Goal: Information Seeking & Learning: Learn about a topic

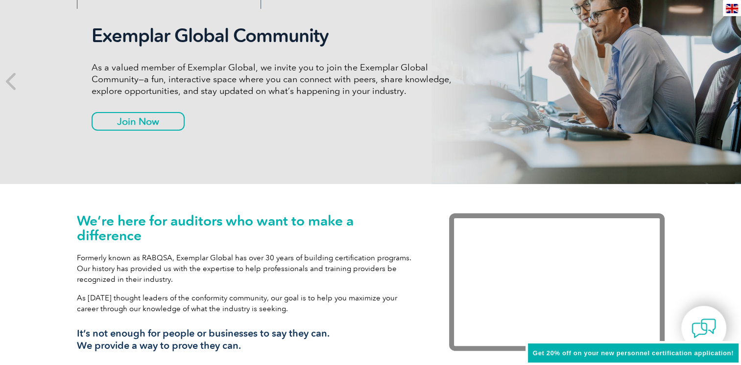
scroll to position [49, 0]
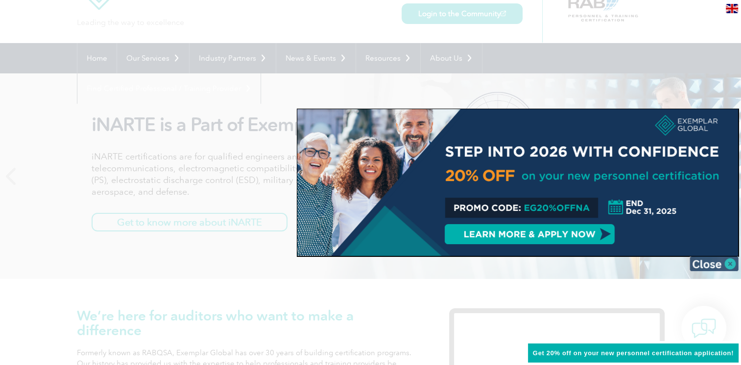
click at [729, 267] on img at bounding box center [713, 264] width 49 height 15
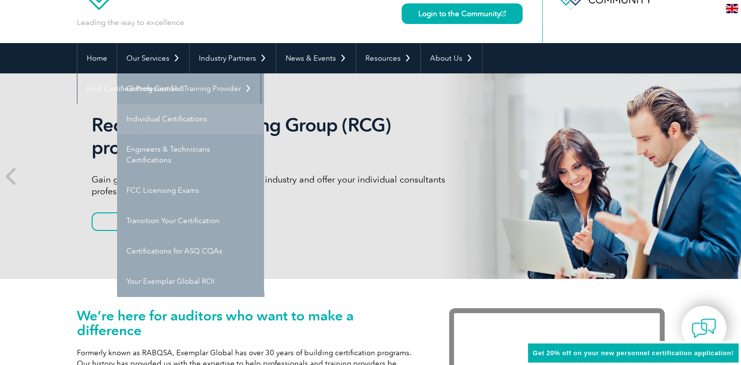
click at [163, 116] on link "Individual Certifications" at bounding box center [190, 119] width 147 height 30
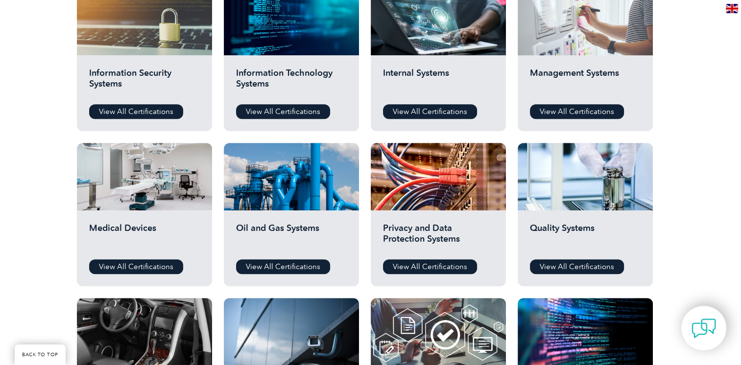
scroll to position [588, 0]
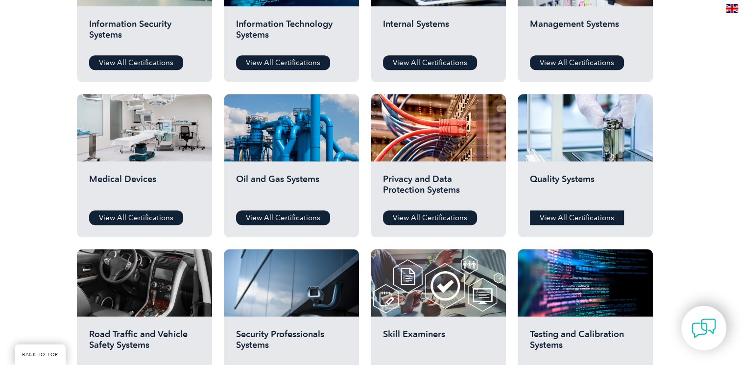
click at [594, 216] on link "View All Certifications" at bounding box center [577, 218] width 94 height 15
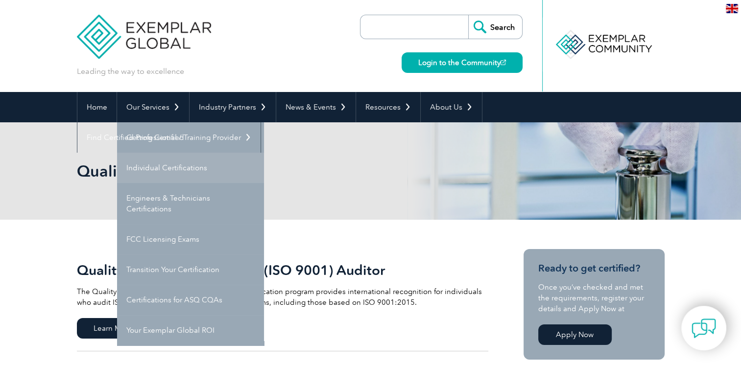
click at [178, 169] on link "Individual Certifications" at bounding box center [190, 168] width 147 height 30
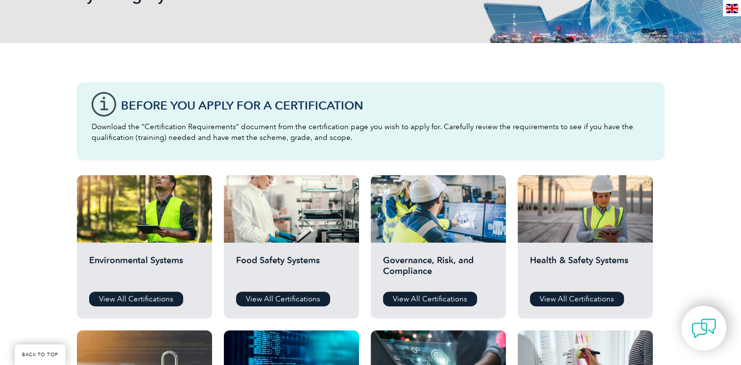
scroll to position [245, 0]
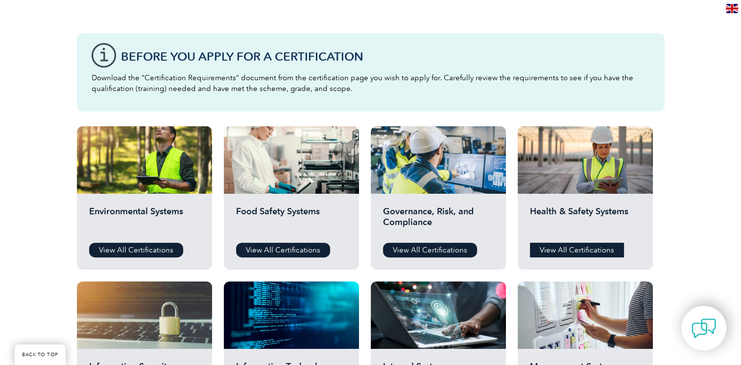
click at [597, 251] on link "View All Certifications" at bounding box center [577, 250] width 94 height 15
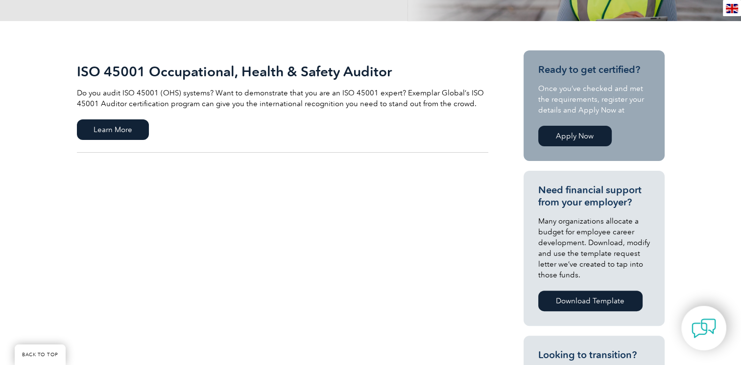
scroll to position [147, 0]
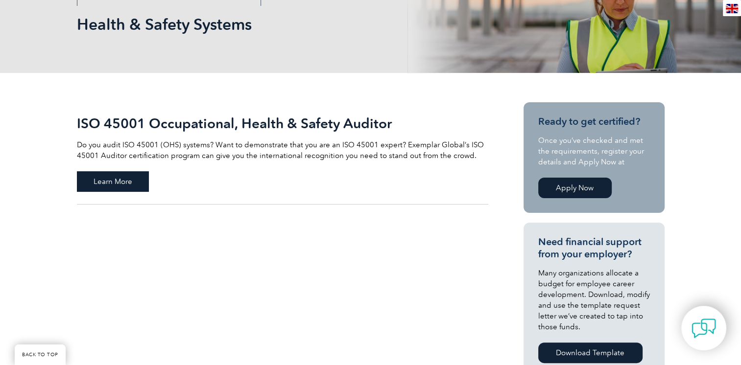
click at [104, 179] on span "Learn More" at bounding box center [113, 181] width 72 height 21
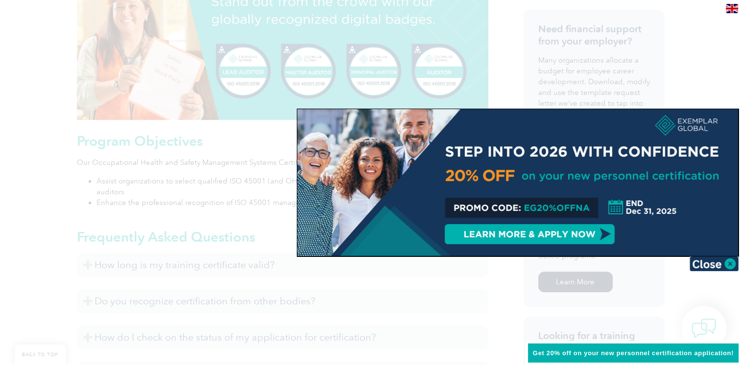
scroll to position [441, 0]
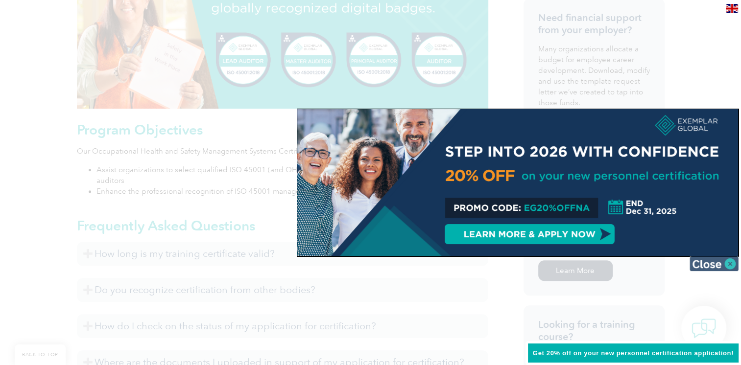
click at [729, 264] on img at bounding box center [713, 264] width 49 height 15
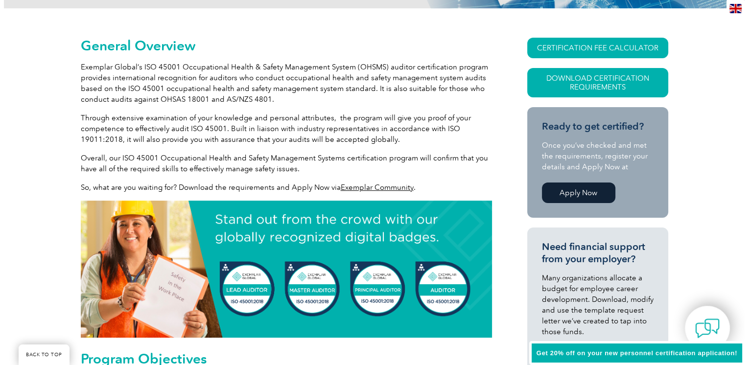
scroll to position [147, 0]
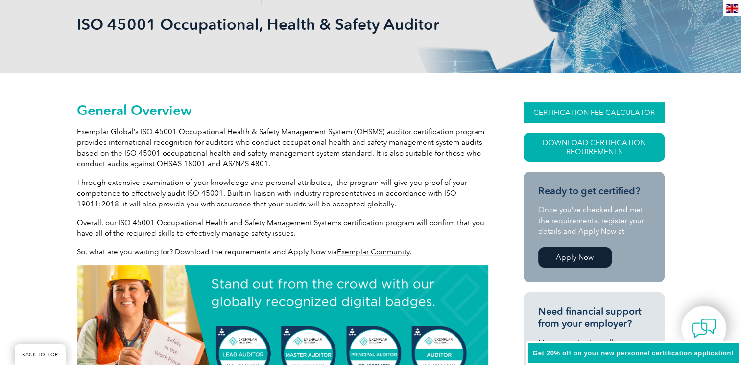
click at [597, 112] on link "CERTIFICATION FEE CALCULATOR" at bounding box center [593, 112] width 141 height 21
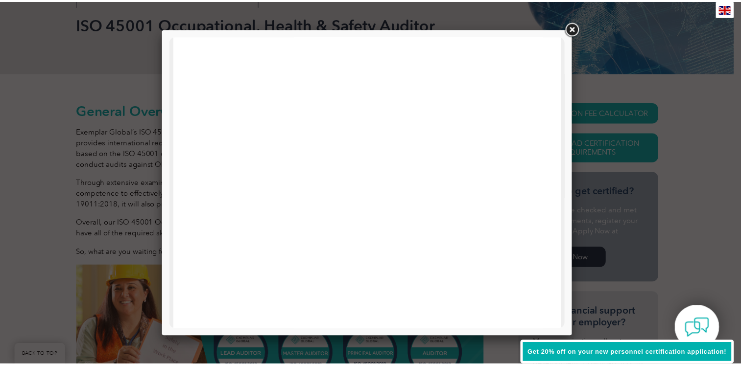
scroll to position [467, 0]
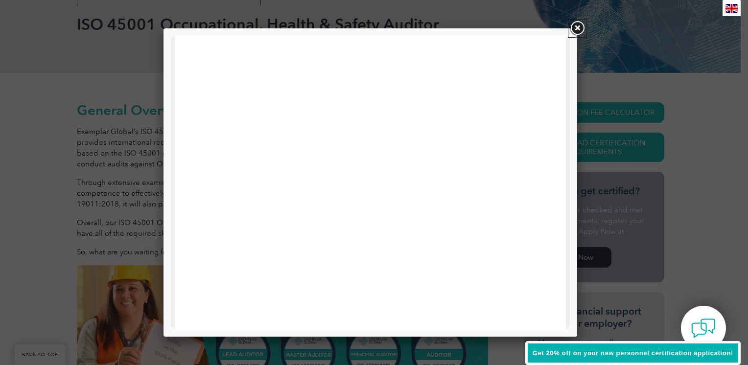
click at [578, 25] on link at bounding box center [578, 29] width 18 height 18
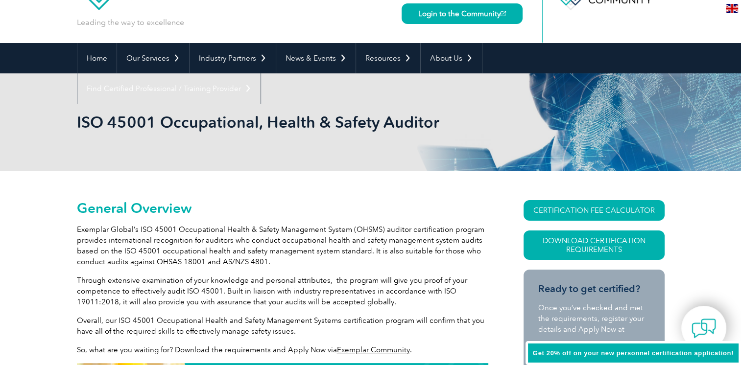
scroll to position [0, 0]
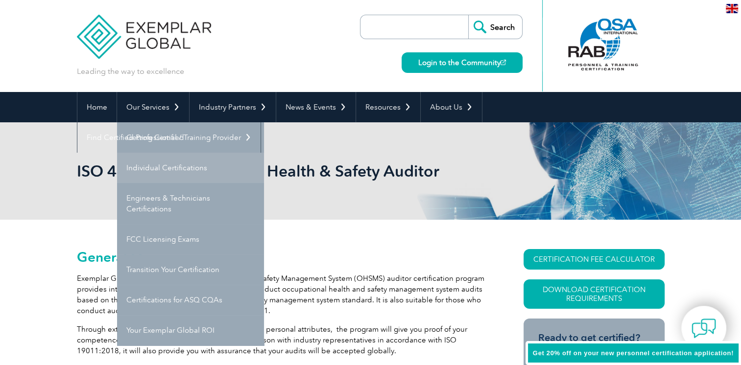
click at [151, 168] on link "Individual Certifications" at bounding box center [190, 168] width 147 height 30
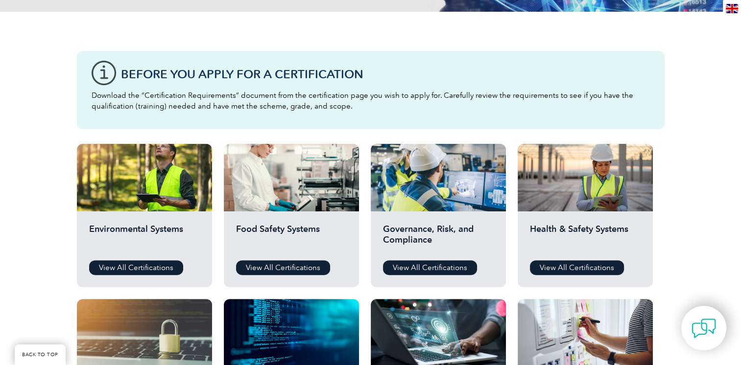
scroll to position [245, 0]
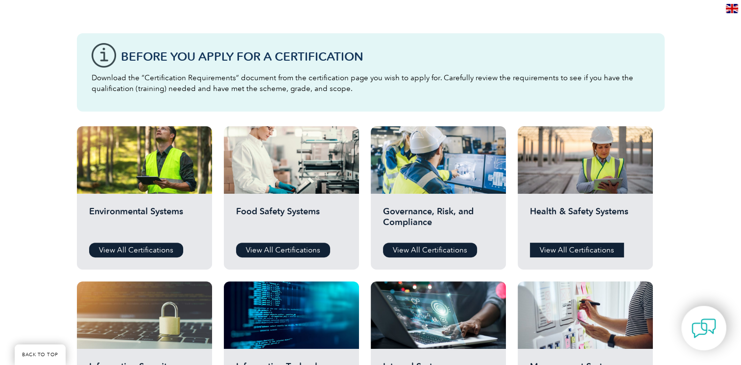
click at [578, 252] on link "View All Certifications" at bounding box center [577, 250] width 94 height 15
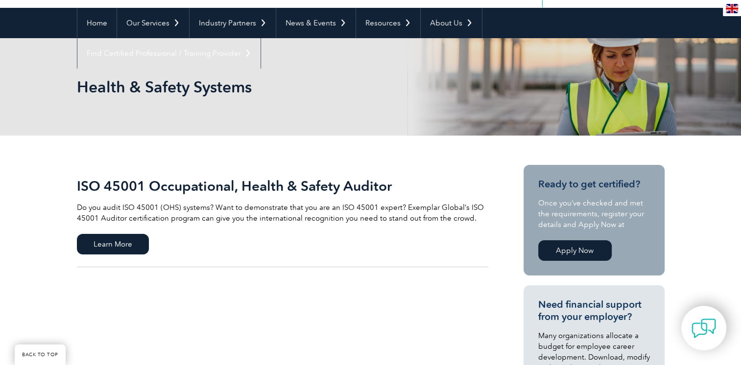
scroll to position [98, 0]
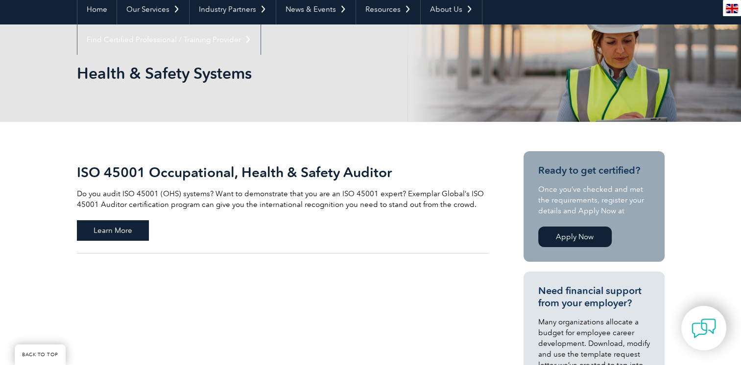
click at [124, 232] on span "Learn More" at bounding box center [113, 230] width 72 height 21
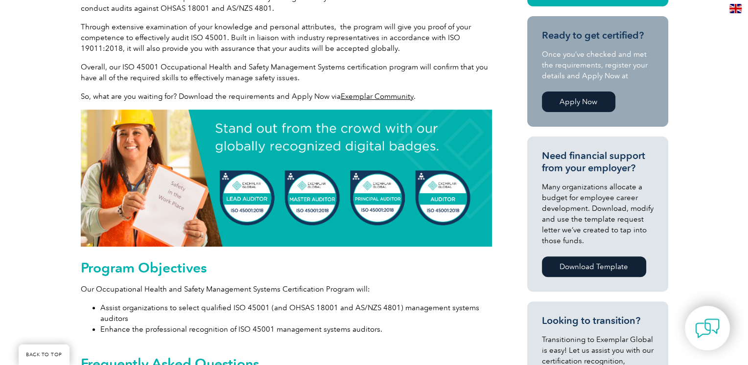
scroll to position [196, 0]
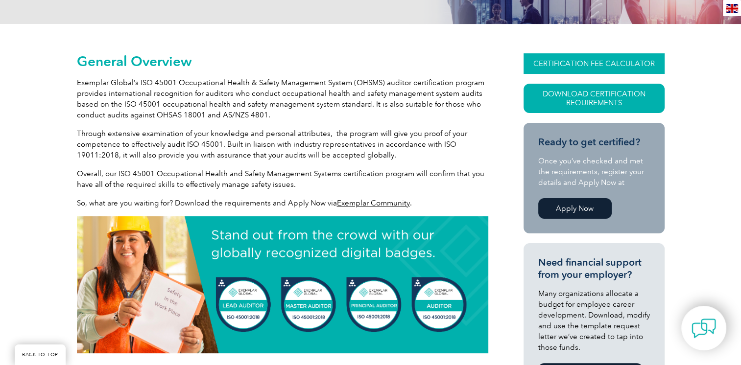
click at [599, 62] on link "CERTIFICATION FEE CALCULATOR" at bounding box center [593, 63] width 141 height 21
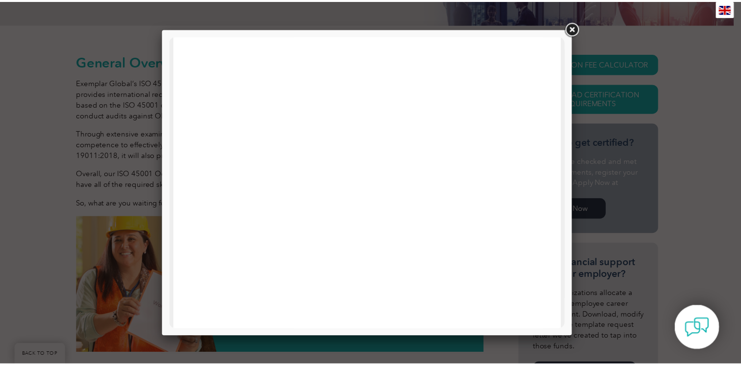
scroll to position [245, 0]
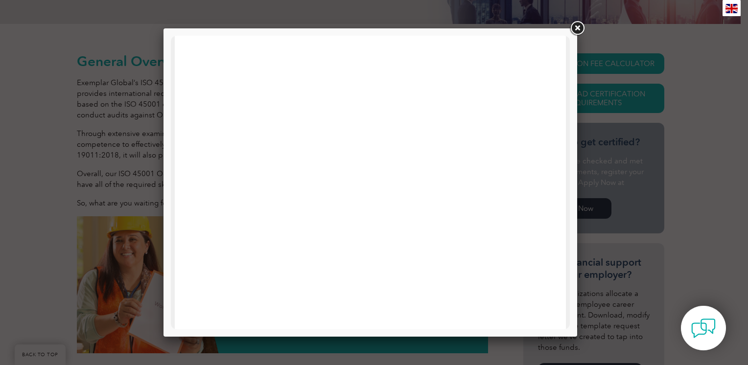
click at [576, 29] on link at bounding box center [578, 29] width 18 height 18
